Goal: Task Accomplishment & Management: Use online tool/utility

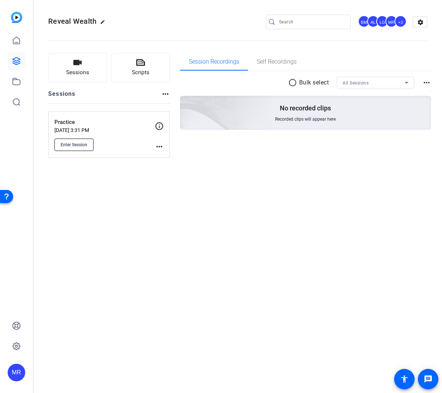
click at [90, 147] on button "Enter Session" at bounding box center [73, 145] width 39 height 12
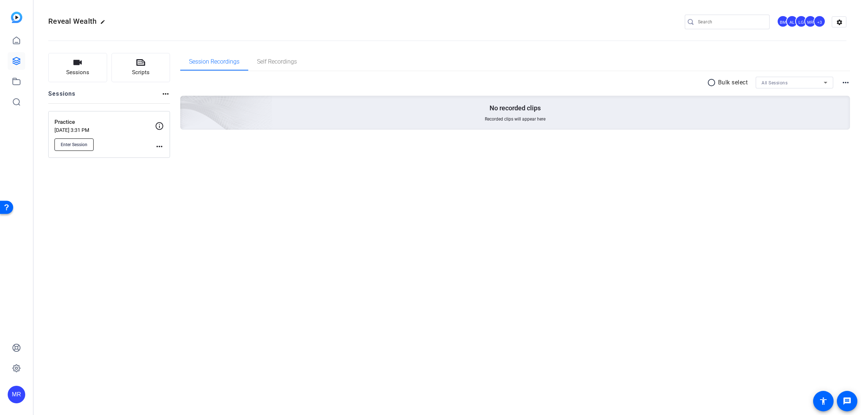
click at [83, 147] on span "Enter Session" at bounding box center [74, 145] width 27 height 6
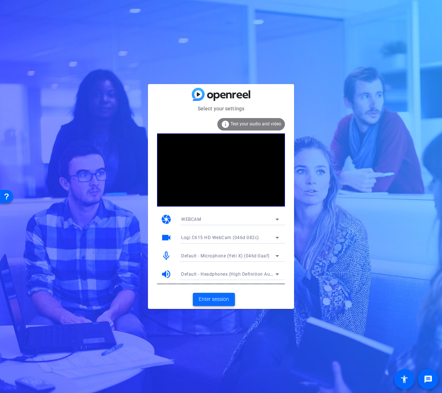
click at [224, 297] on span "Enter session" at bounding box center [214, 299] width 30 height 8
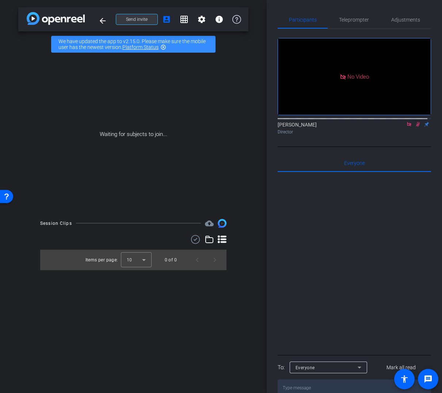
click at [145, 21] on span "Send invite" at bounding box center [137, 19] width 22 height 6
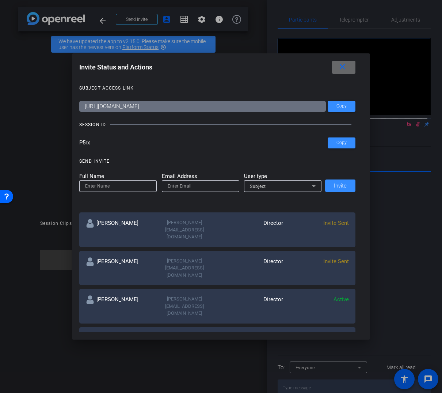
click at [346, 69] on mat-icon "close" at bounding box center [342, 67] width 9 height 9
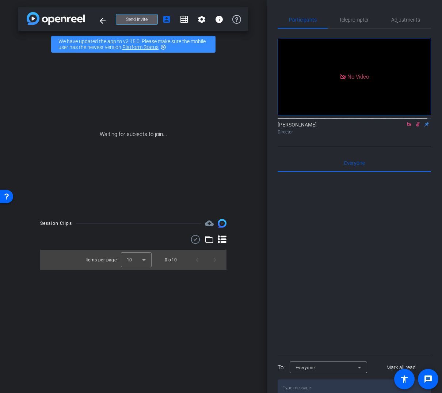
click at [407, 126] on icon at bounding box center [409, 124] width 4 height 4
click at [408, 127] on icon at bounding box center [410, 124] width 4 height 5
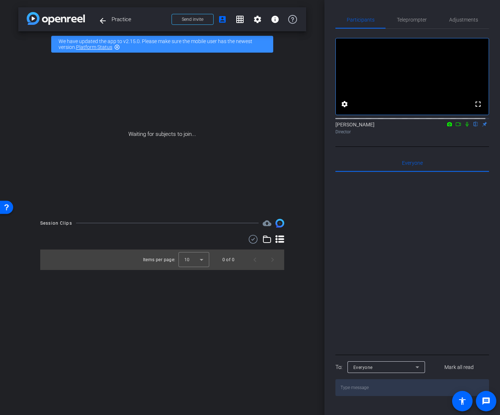
click at [442, 127] on icon at bounding box center [458, 124] width 6 height 5
click at [442, 127] on icon at bounding box center [476, 124] width 6 height 5
click at [193, 19] on span "Send invite" at bounding box center [193, 19] width 22 height 6
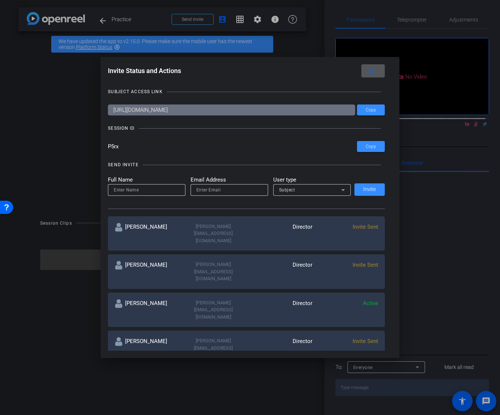
click at [378, 76] on span at bounding box center [372, 71] width 23 height 18
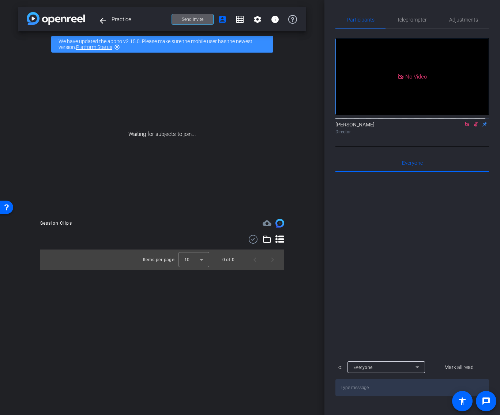
click at [442, 127] on icon at bounding box center [467, 124] width 6 height 5
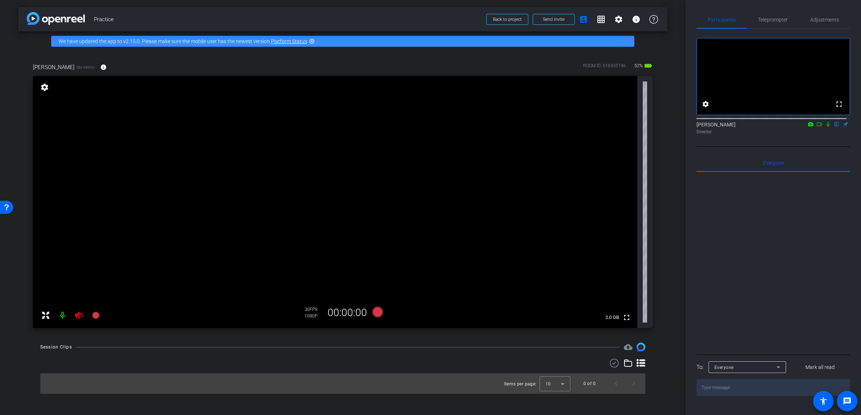
click at [80, 319] on icon at bounding box center [79, 315] width 8 height 7
click at [442, 16] on span "Adjustments" at bounding box center [824, 20] width 29 height 18
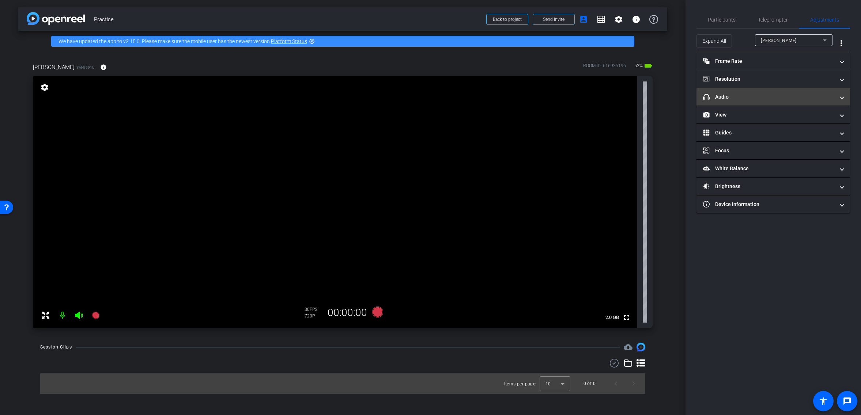
click at [442, 102] on mat-expansion-panel-header "headphone icon Audio" at bounding box center [774, 97] width 154 height 18
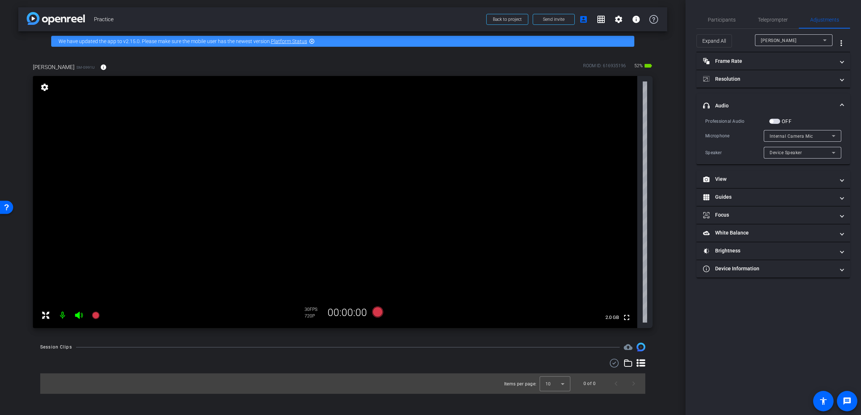
click at [442, 135] on span "Internal Camera Mic" at bounding box center [792, 136] width 44 height 5
click at [442, 122] on div at bounding box center [430, 207] width 861 height 415
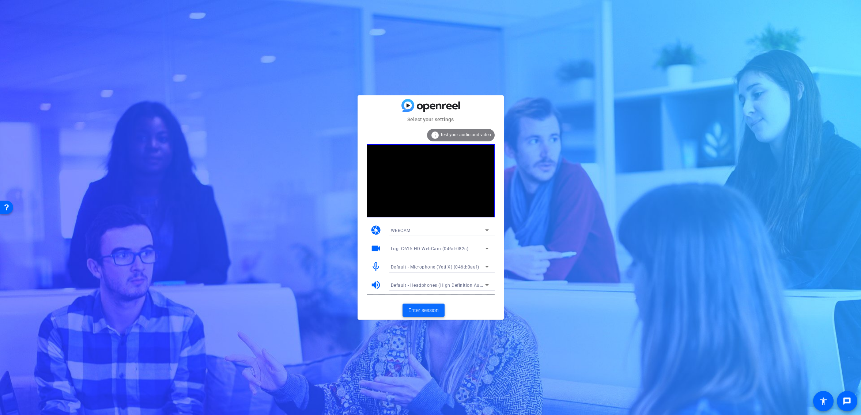
click at [423, 310] on span "Enter session" at bounding box center [423, 311] width 30 height 8
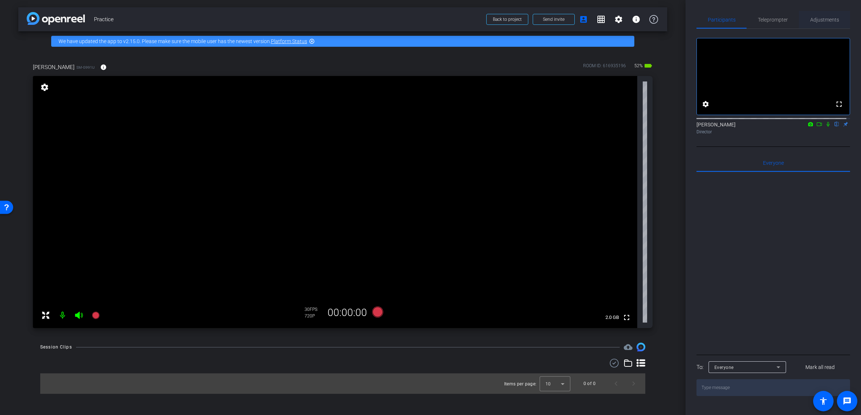
click at [818, 21] on span "Adjustments" at bounding box center [824, 19] width 29 height 5
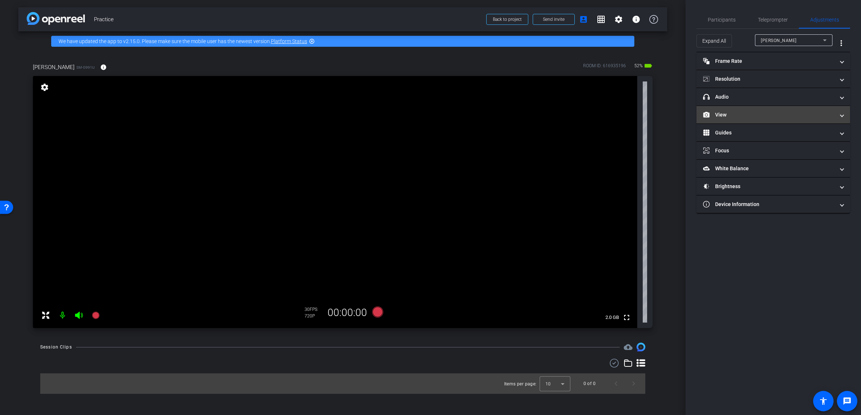
click at [747, 114] on mat-panel-title "View" at bounding box center [769, 115] width 132 height 8
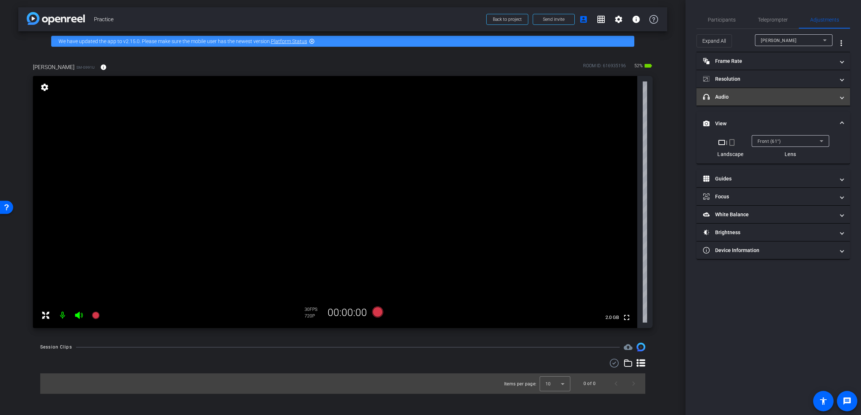
click at [762, 99] on mat-panel-title "headphone icon Audio" at bounding box center [769, 97] width 132 height 8
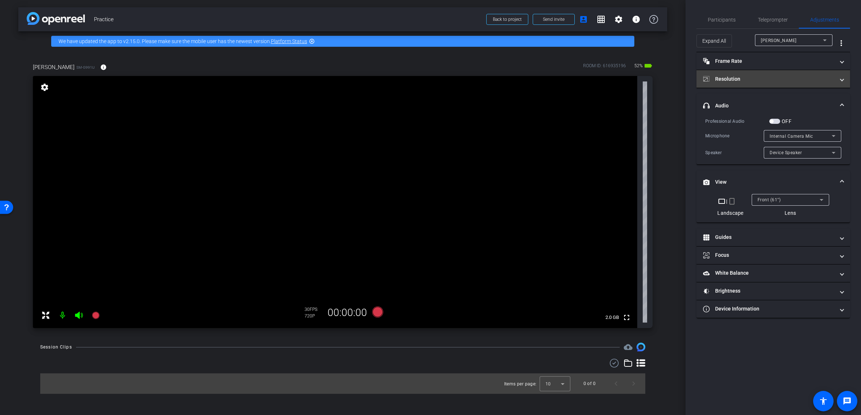
click at [760, 80] on mat-panel-title "Resolution" at bounding box center [769, 79] width 132 height 8
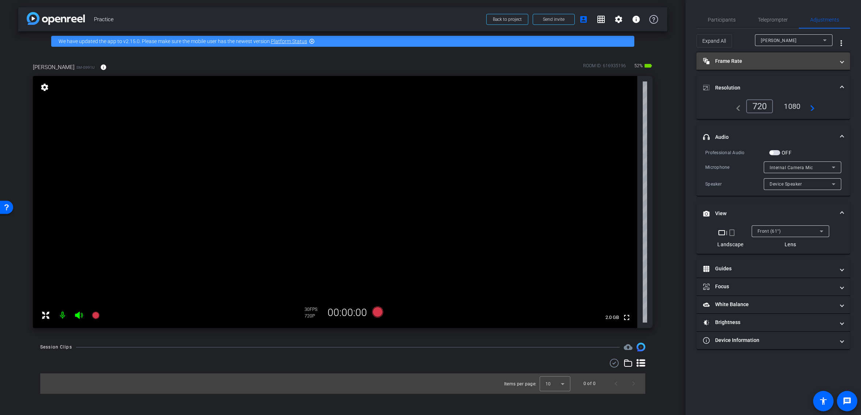
click at [759, 64] on mat-panel-title "Frame Rate Frame Rate" at bounding box center [769, 61] width 132 height 8
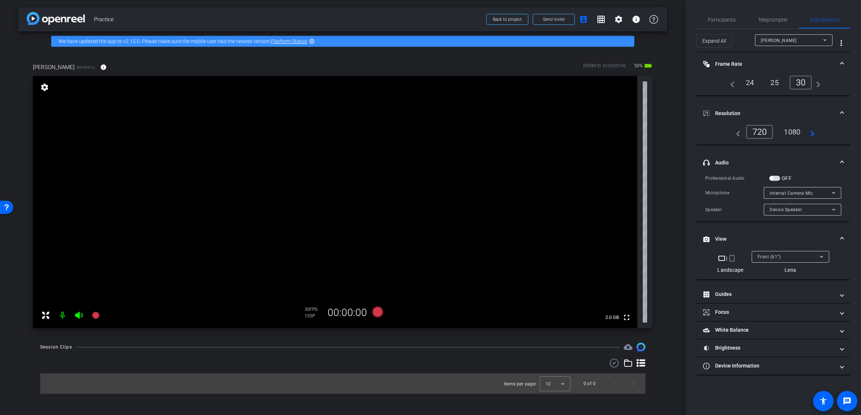
click at [790, 131] on div "1080" at bounding box center [792, 132] width 27 height 12
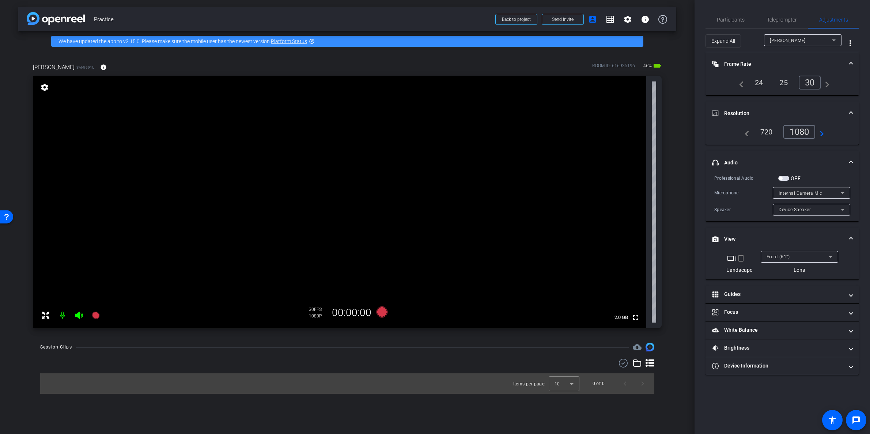
click at [741, 259] on mat-icon "crop_portrait" at bounding box center [741, 258] width 9 height 9
drag, startPoint x: 297, startPoint y: 204, endPoint x: 324, endPoint y: 183, distance: 34.2
drag, startPoint x: 300, startPoint y: 207, endPoint x: 340, endPoint y: 188, distance: 44.7
click at [340, 188] on video at bounding box center [340, 202] width 614 height 252
drag, startPoint x: 323, startPoint y: 178, endPoint x: 319, endPoint y: 176, distance: 4.3
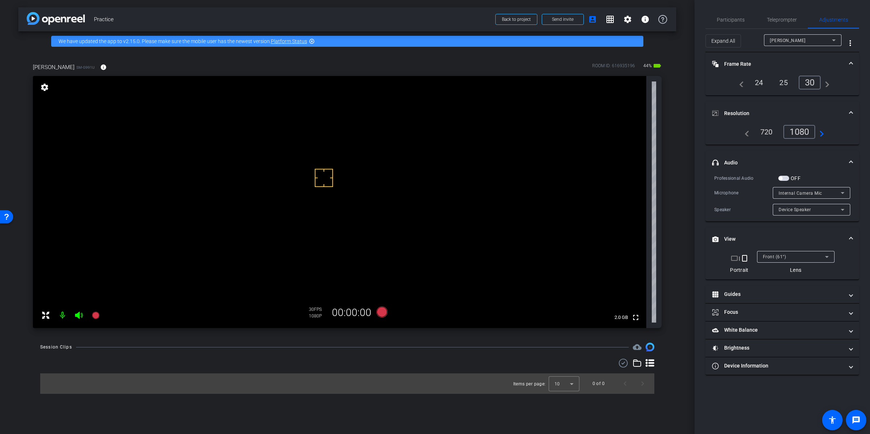
drag, startPoint x: 319, startPoint y: 176, endPoint x: 297, endPoint y: 177, distance: 22.0
click at [384, 312] on icon at bounding box center [382, 312] width 11 height 11
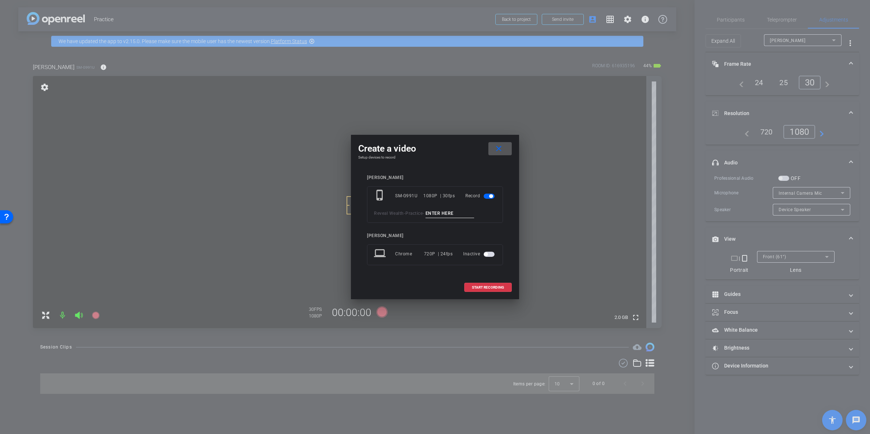
click at [451, 215] on input at bounding box center [450, 213] width 49 height 9
type input "Practice 1"
click at [497, 286] on span "START RECORDING" at bounding box center [488, 288] width 32 height 4
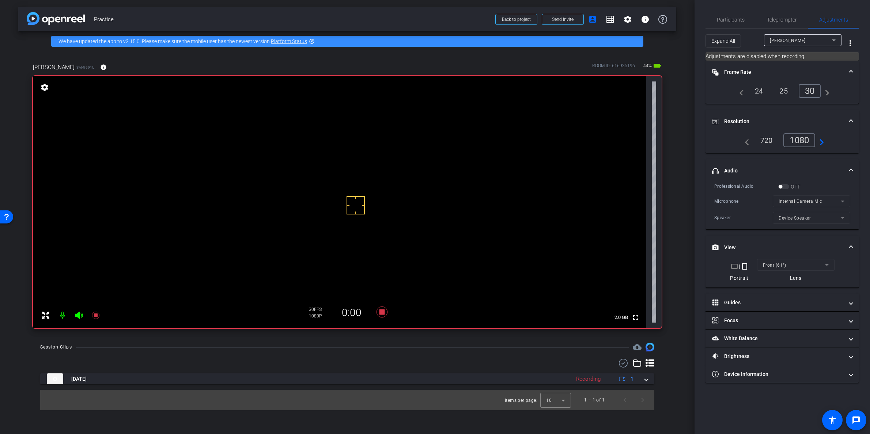
drag, startPoint x: 301, startPoint y: 199, endPoint x: 318, endPoint y: 172, distance: 31.4
click at [383, 312] on icon at bounding box center [382, 312] width 11 height 11
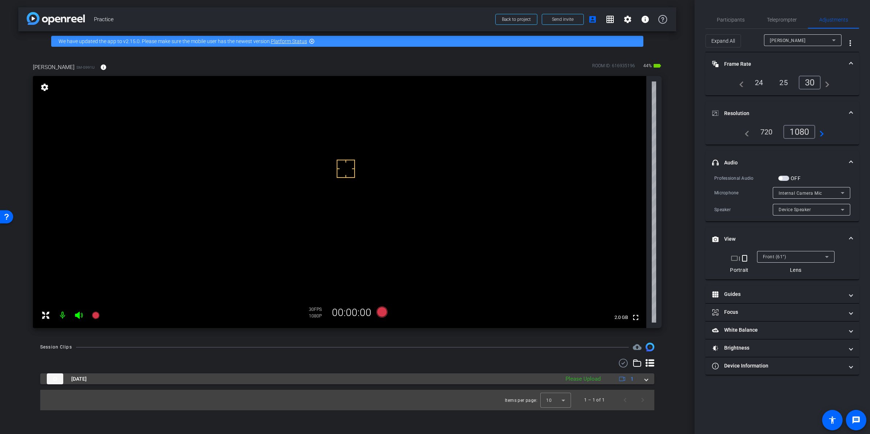
click at [645, 380] on mat-expansion-panel-header "Sep 12, 2025 Please Upload 1" at bounding box center [347, 379] width 614 height 11
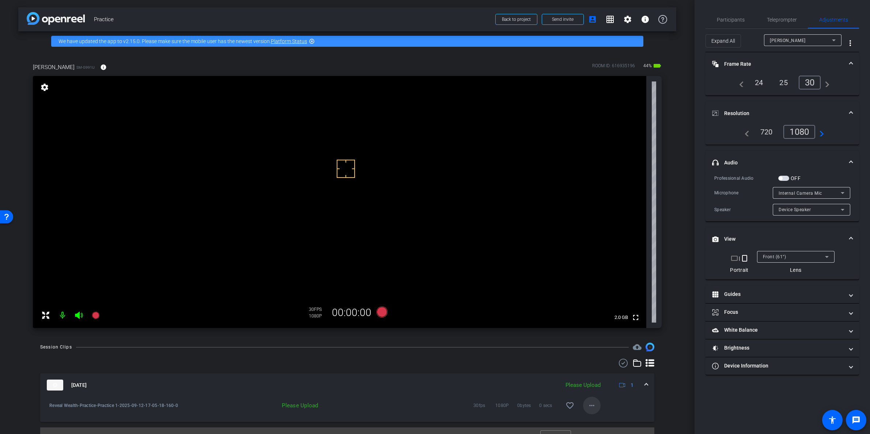
click at [590, 406] on mat-icon "more_horiz" at bounding box center [592, 406] width 9 height 9
click at [592, 372] on span "Upload" at bounding box center [600, 372] width 29 height 9
click at [645, 387] on span at bounding box center [646, 386] width 3 height 8
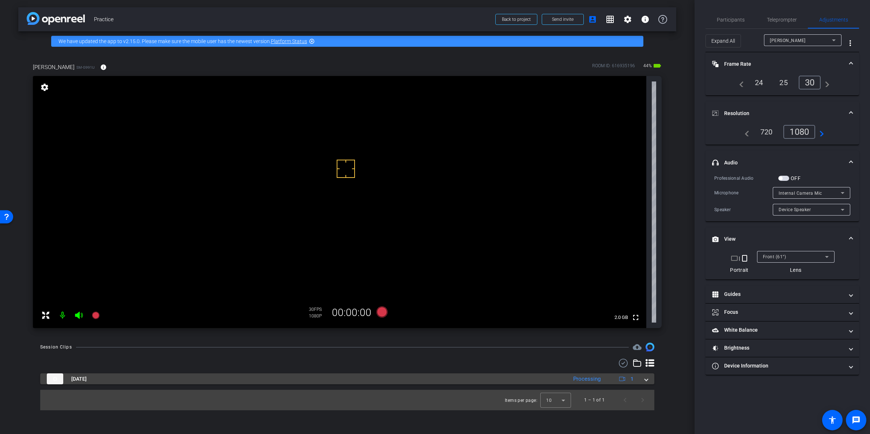
click at [645, 381] on span at bounding box center [646, 380] width 3 height 8
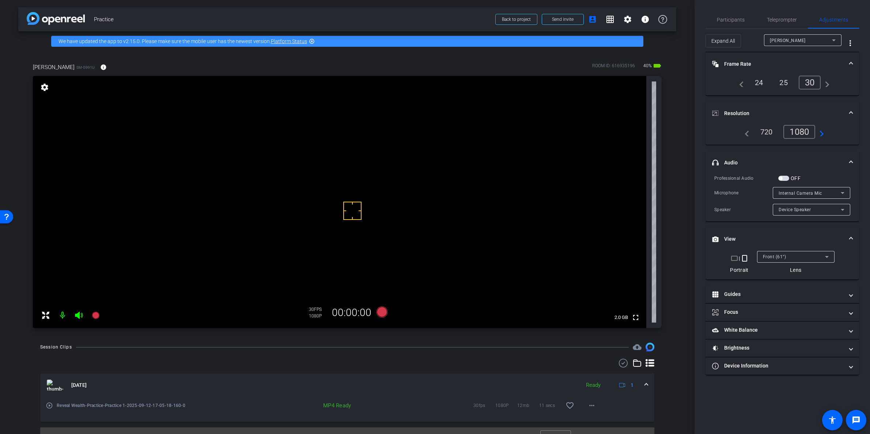
drag, startPoint x: 353, startPoint y: 211, endPoint x: 339, endPoint y: 190, distance: 25.1
click at [384, 312] on icon at bounding box center [382, 312] width 11 height 11
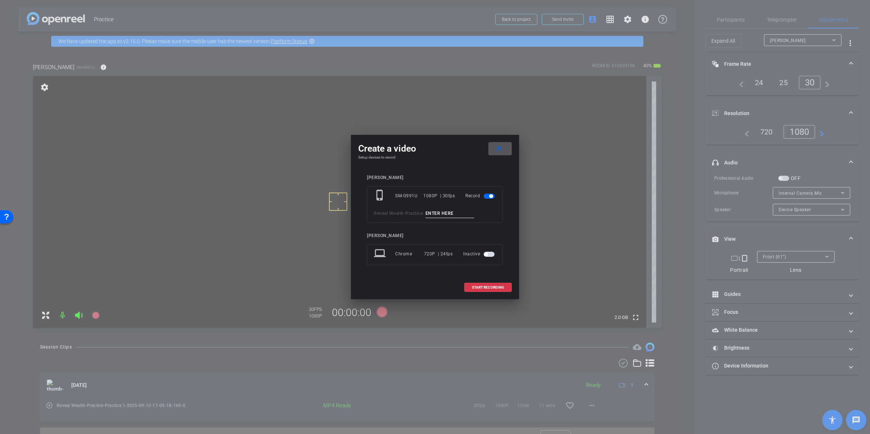
click at [444, 211] on input at bounding box center [450, 213] width 49 height 9
type input "Practice 2"
click at [496, 287] on span "START RECORDING" at bounding box center [488, 288] width 32 height 4
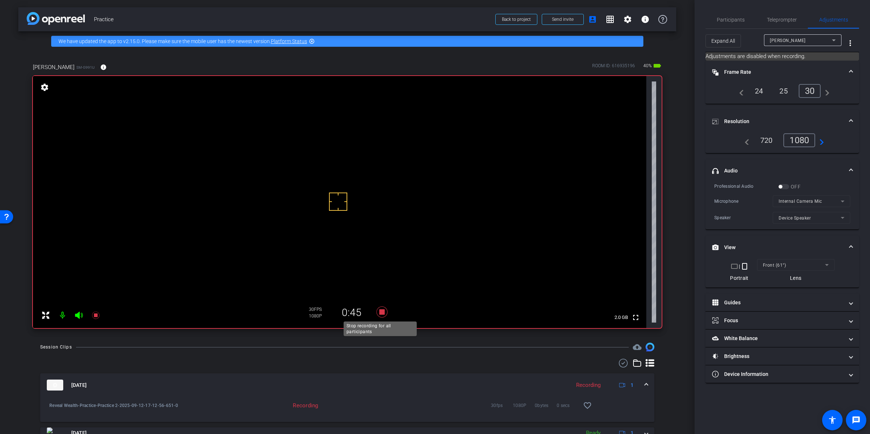
click at [380, 313] on icon at bounding box center [382, 312] width 11 height 11
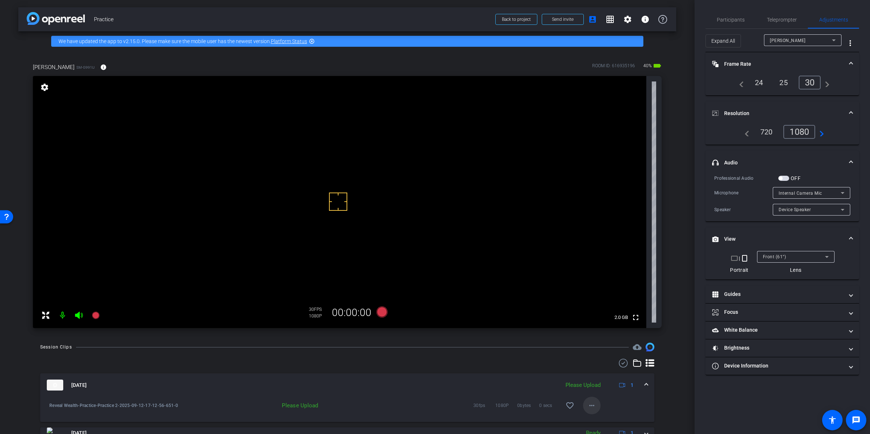
click at [590, 404] on mat-icon "more_horiz" at bounding box center [592, 406] width 9 height 9
click at [600, 373] on span "Upload" at bounding box center [600, 372] width 29 height 9
click at [645, 383] on span at bounding box center [646, 386] width 3 height 8
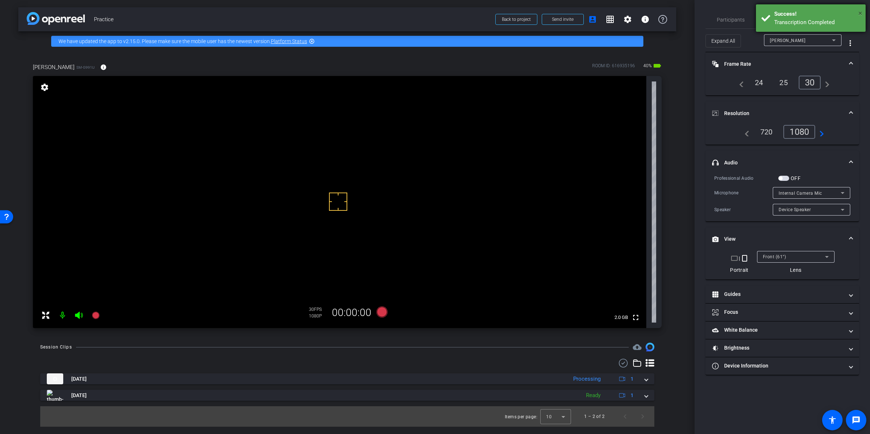
click at [860, 12] on span "×" at bounding box center [861, 13] width 4 height 9
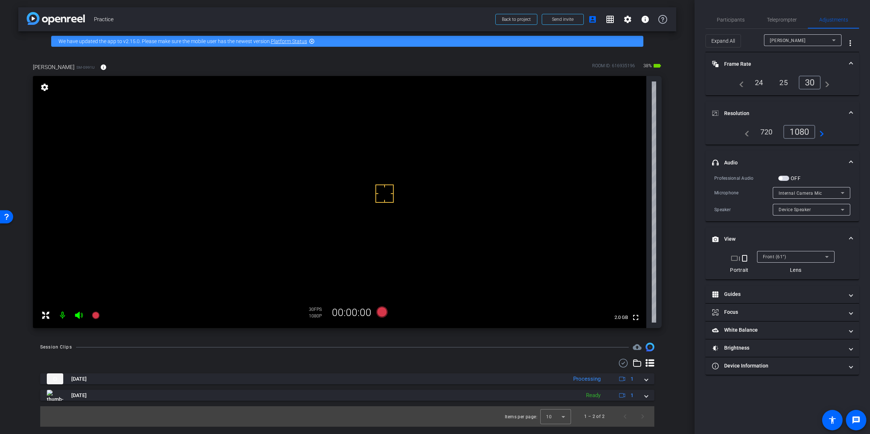
drag, startPoint x: 391, startPoint y: 200, endPoint x: 296, endPoint y: 171, distance: 98.7
click at [296, 171] on video at bounding box center [340, 202] width 614 height 252
click at [753, 330] on mat-panel-title "White Balance White Balance" at bounding box center [778, 331] width 132 height 8
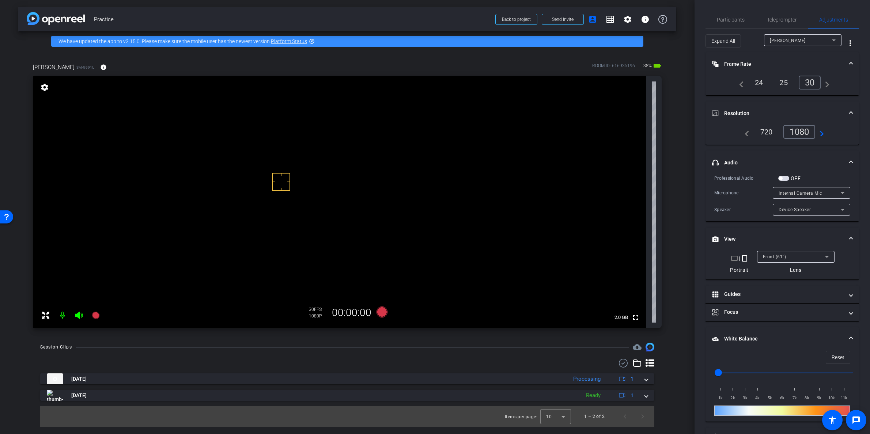
click at [850, 336] on mat-expansion-panel-header "White Balance White Balance" at bounding box center [783, 339] width 154 height 23
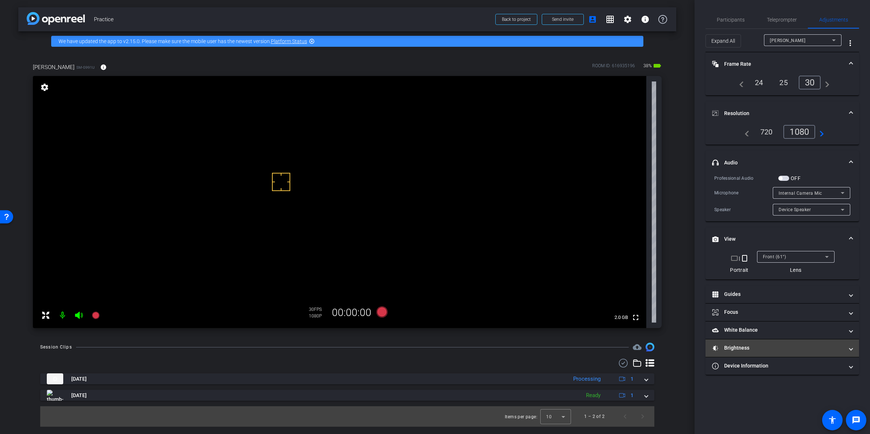
click at [743, 347] on mat-panel-title "Brightness" at bounding box center [778, 348] width 132 height 8
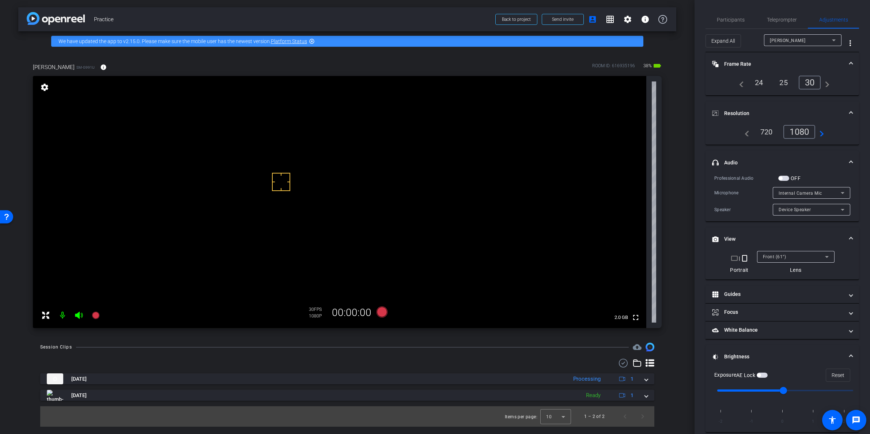
click at [760, 375] on span "button" at bounding box center [759, 376] width 4 height 4
click at [764, 376] on span "button" at bounding box center [764, 376] width 4 height 4
click at [383, 313] on icon at bounding box center [382, 312] width 11 height 11
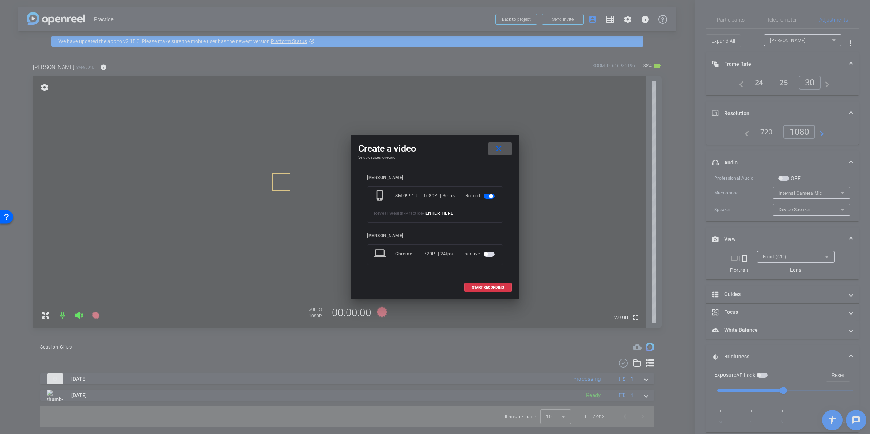
click at [447, 215] on input at bounding box center [450, 213] width 49 height 9
type input "Practice 3"
click at [485, 283] on span at bounding box center [488, 288] width 47 height 18
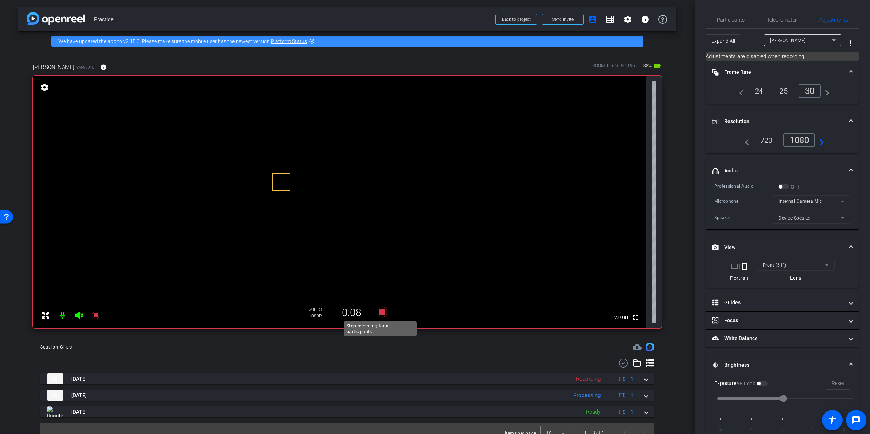
click at [383, 312] on icon at bounding box center [382, 312] width 11 height 11
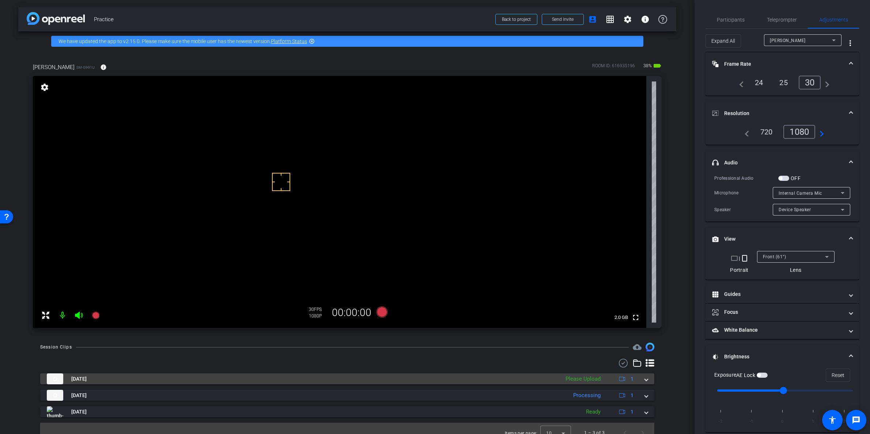
click at [641, 381] on div "Sep 12, 2025 Please Upload 1" at bounding box center [346, 379] width 598 height 11
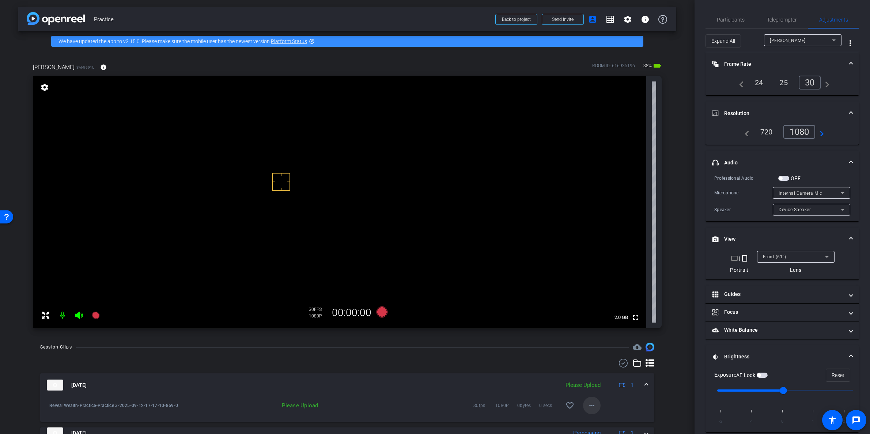
click at [590, 407] on mat-icon "more_horiz" at bounding box center [592, 406] width 9 height 9
click at [609, 369] on span "Upload" at bounding box center [600, 372] width 29 height 9
click at [648, 384] on mat-expansion-panel-header "Sep 12, 2025 Uploading 1" at bounding box center [347, 385] width 614 height 23
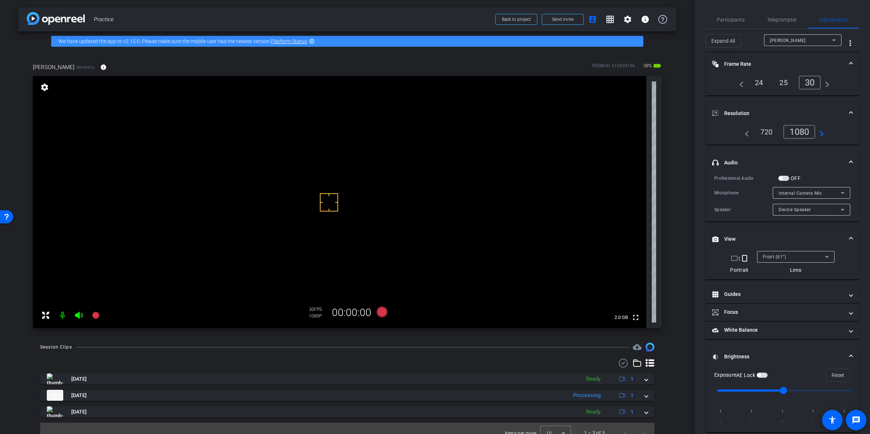
drag, startPoint x: 327, startPoint y: 200, endPoint x: 329, endPoint y: 190, distance: 9.9
click at [329, 190] on video at bounding box center [340, 202] width 614 height 252
drag, startPoint x: 329, startPoint y: 206, endPoint x: 328, endPoint y: 202, distance: 4.1
drag, startPoint x: 328, startPoint y: 202, endPoint x: 328, endPoint y: 192, distance: 10.6
drag, startPoint x: 328, startPoint y: 192, endPoint x: 316, endPoint y: 253, distance: 62.9
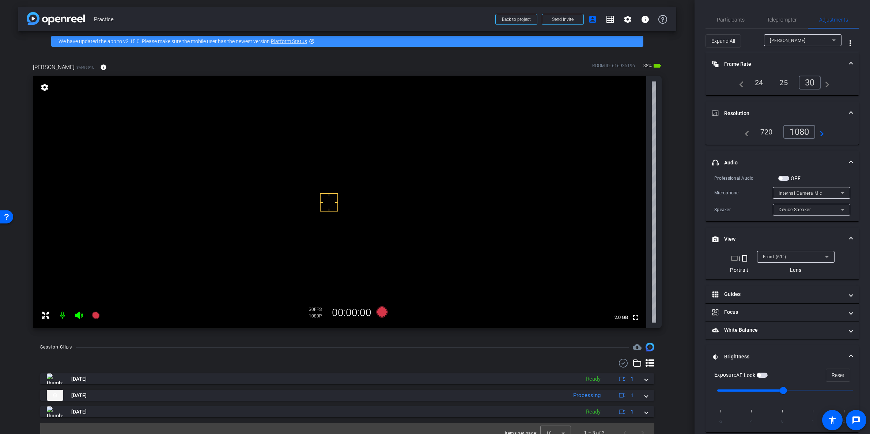
click at [316, 253] on video at bounding box center [340, 202] width 614 height 252
drag, startPoint x: 328, startPoint y: 199, endPoint x: 331, endPoint y: 174, distance: 24.6
click at [331, 174] on video at bounding box center [340, 202] width 614 height 252
click at [377, 312] on icon at bounding box center [382, 312] width 11 height 11
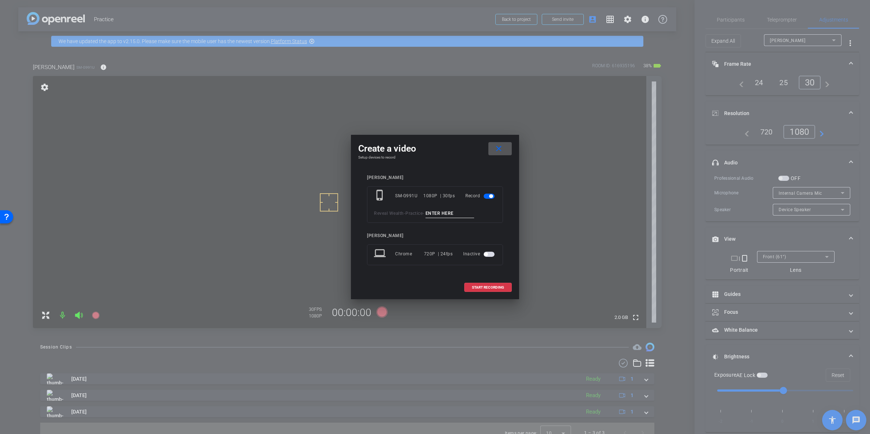
click at [457, 211] on input at bounding box center [450, 213] width 49 height 9
type input "Practice 4"
click at [468, 289] on span at bounding box center [488, 288] width 47 height 18
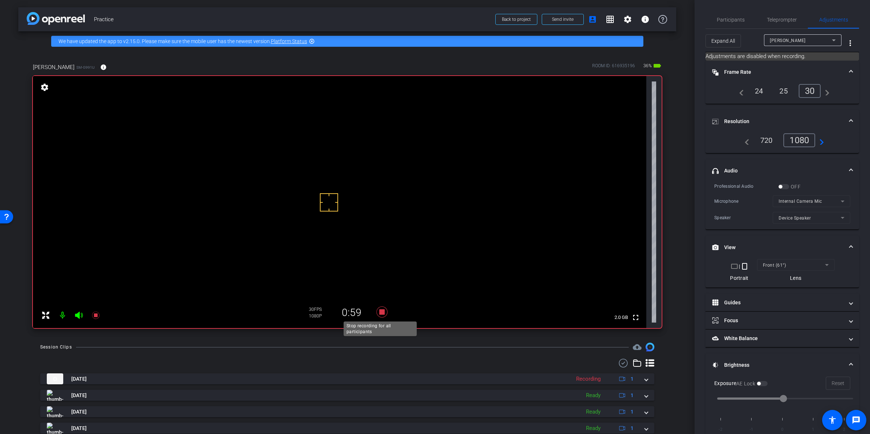
click at [382, 313] on icon at bounding box center [382, 312] width 11 height 11
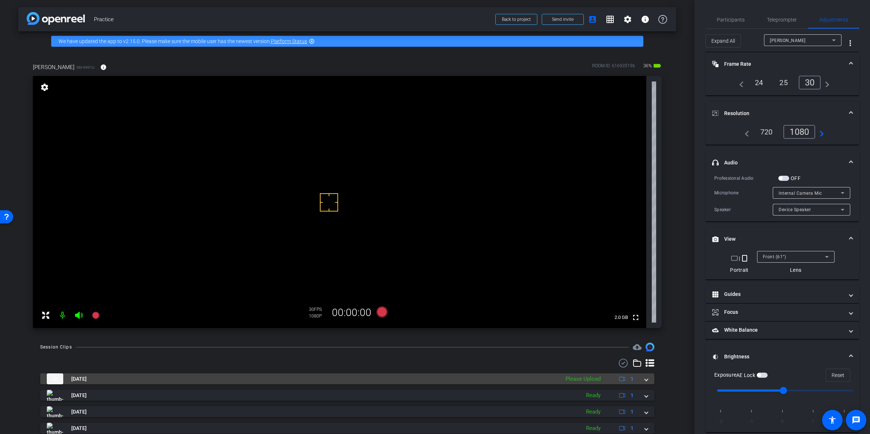
click at [645, 382] on span at bounding box center [646, 380] width 3 height 8
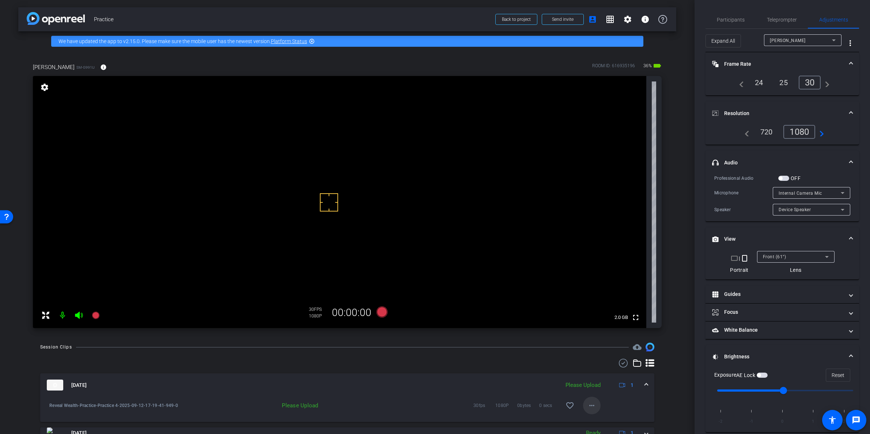
click at [588, 404] on mat-icon "more_horiz" at bounding box center [592, 406] width 9 height 9
click at [604, 369] on span "Upload" at bounding box center [600, 372] width 29 height 9
click at [646, 384] on mat-expansion-panel-header "Sep 12, 2025 Uploading 1" at bounding box center [347, 385] width 614 height 23
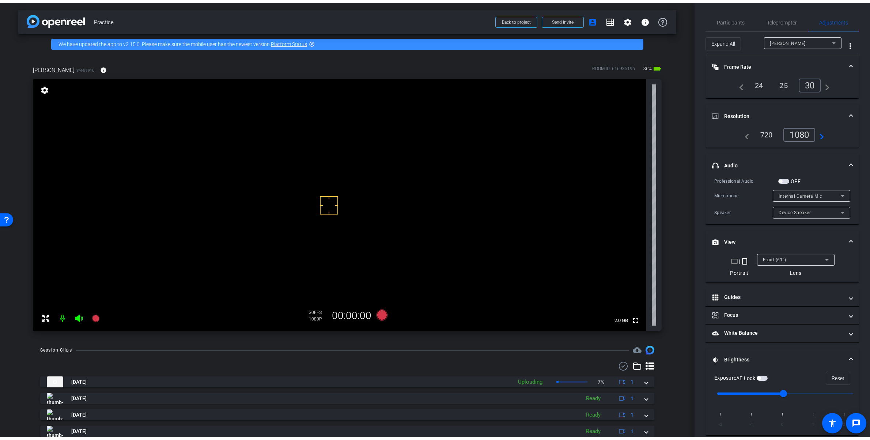
scroll to position [26, 0]
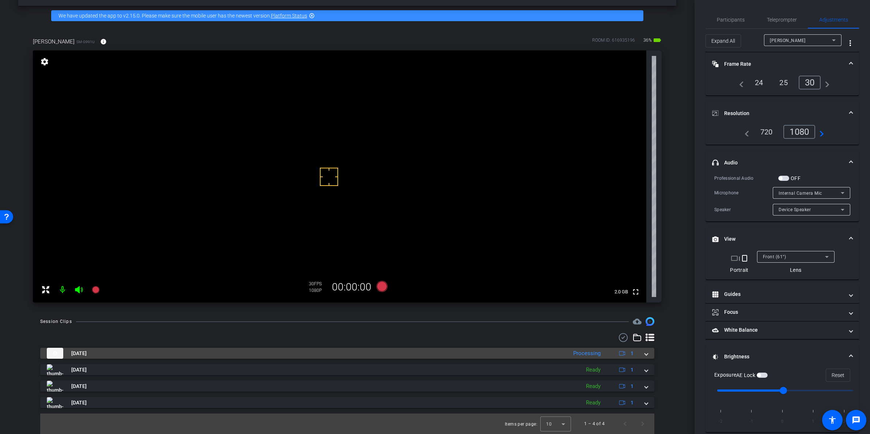
click at [645, 355] on span at bounding box center [646, 354] width 3 height 8
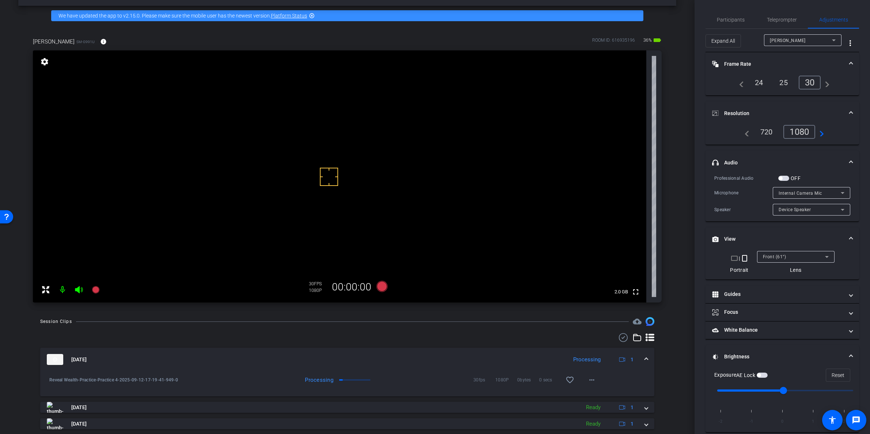
click at [645, 356] on span at bounding box center [646, 360] width 3 height 8
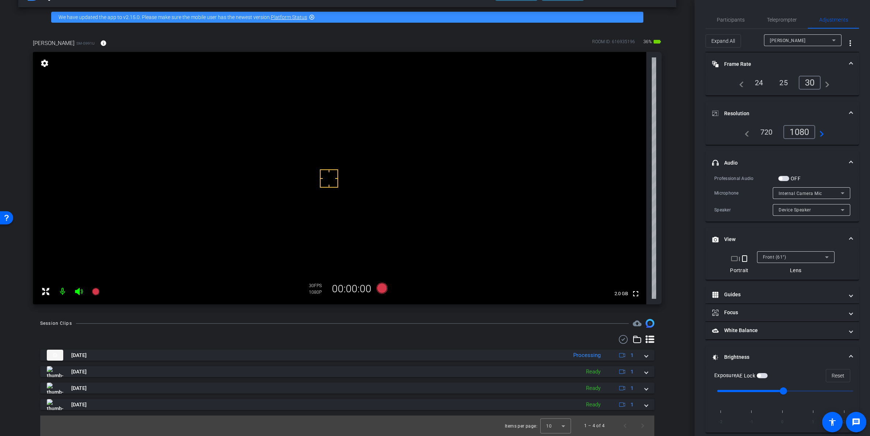
scroll to position [24, 0]
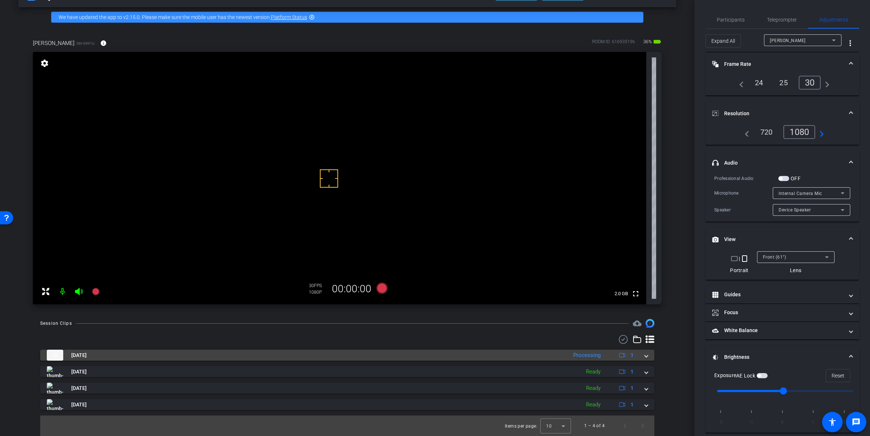
click at [645, 354] on span at bounding box center [646, 355] width 3 height 8
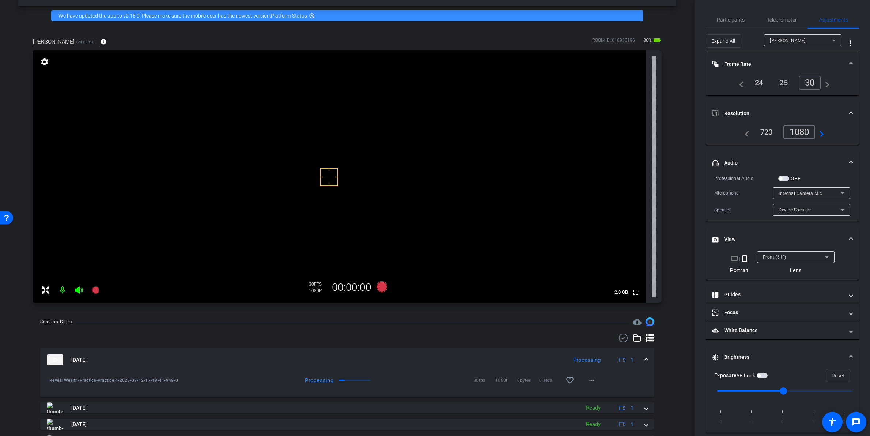
click at [639, 354] on mat-expansion-panel-header "Sep 12, 2025 Processing 1" at bounding box center [347, 359] width 614 height 23
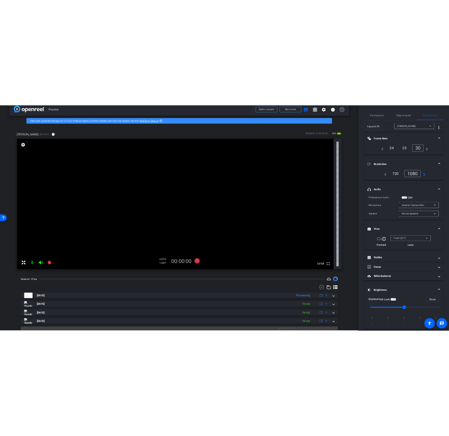
scroll to position [0, 0]
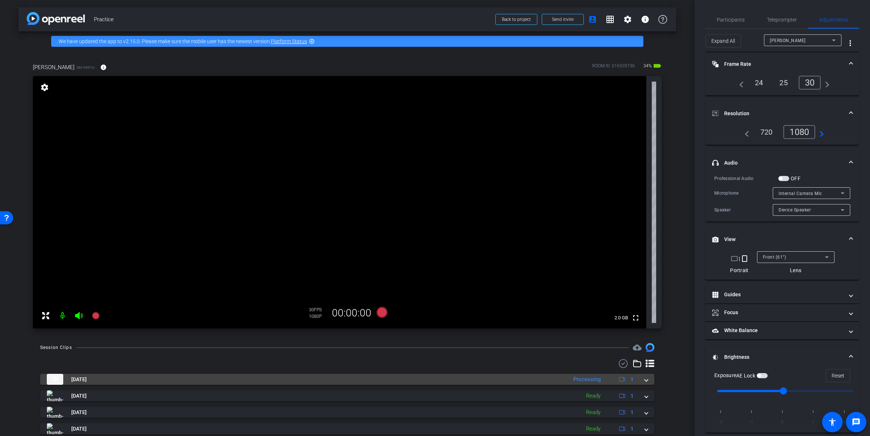
click at [646, 380] on mat-expansion-panel-header "Sep 12, 2025 Processing 1" at bounding box center [347, 379] width 614 height 11
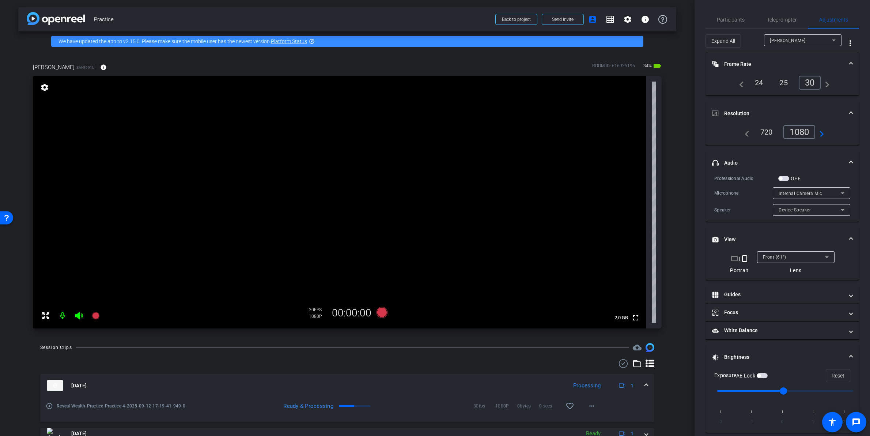
click at [646, 381] on mat-expansion-panel-header "Sep 12, 2025 Processing 1" at bounding box center [347, 385] width 614 height 23
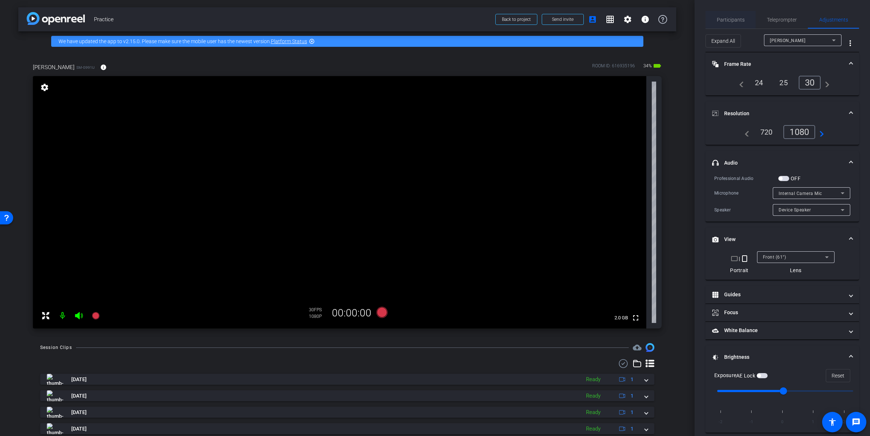
click at [727, 17] on span "Participants" at bounding box center [731, 19] width 28 height 5
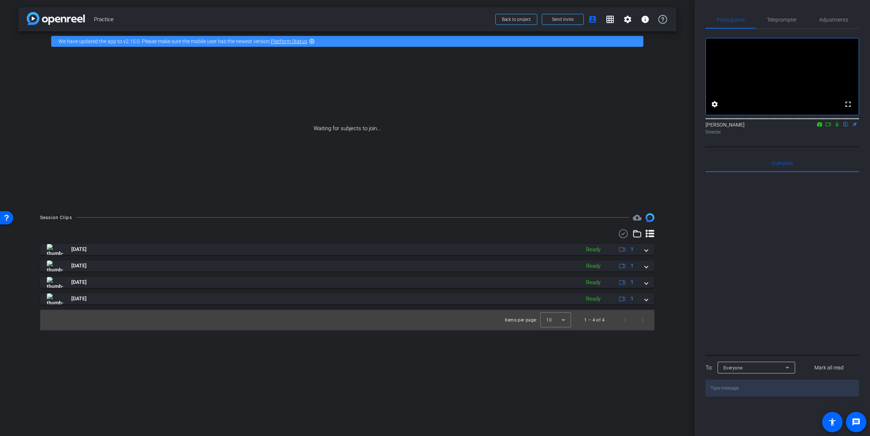
click at [830, 126] on icon at bounding box center [828, 125] width 5 height 4
click at [844, 127] on icon at bounding box center [846, 124] width 6 height 5
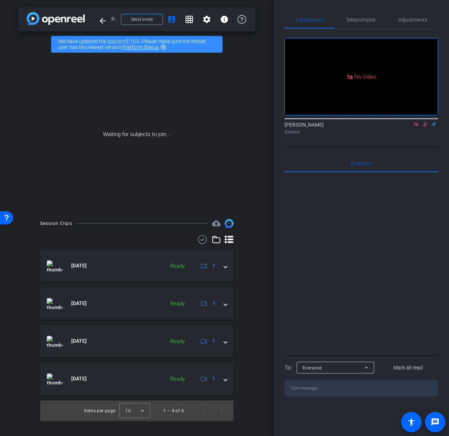
click at [202, 240] on use at bounding box center [202, 239] width 9 height 9
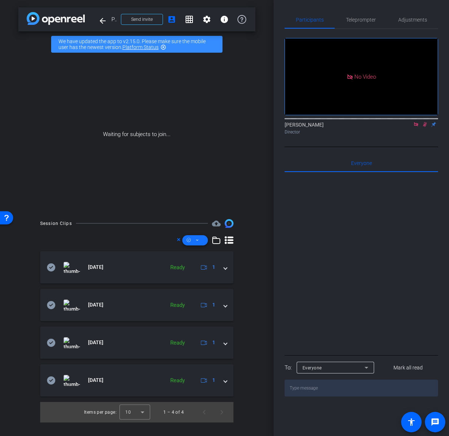
click at [197, 240] on icon at bounding box center [198, 240] width 4 height 9
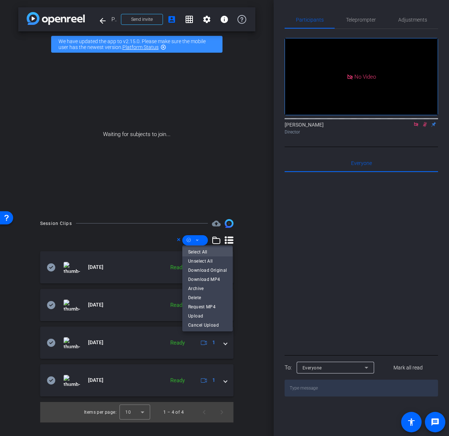
click at [211, 252] on span "Select All" at bounding box center [207, 251] width 39 height 9
click at [214, 279] on span "Download MP4" at bounding box center [207, 279] width 39 height 9
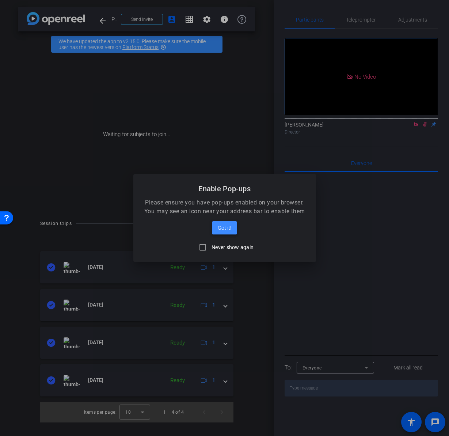
click at [229, 228] on span "Got it!" at bounding box center [225, 227] width 14 height 9
